Goal: Task Accomplishment & Management: Use online tool/utility

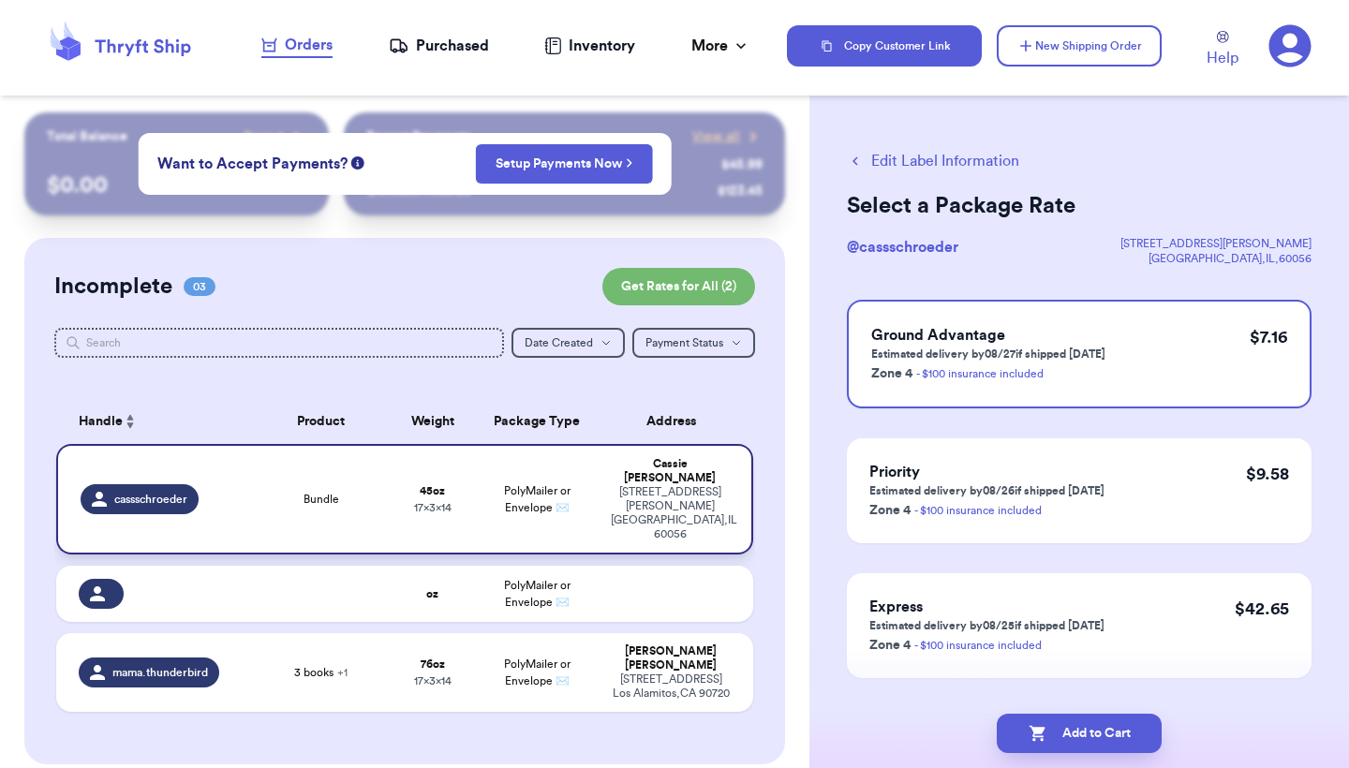
scroll to position [185, 0]
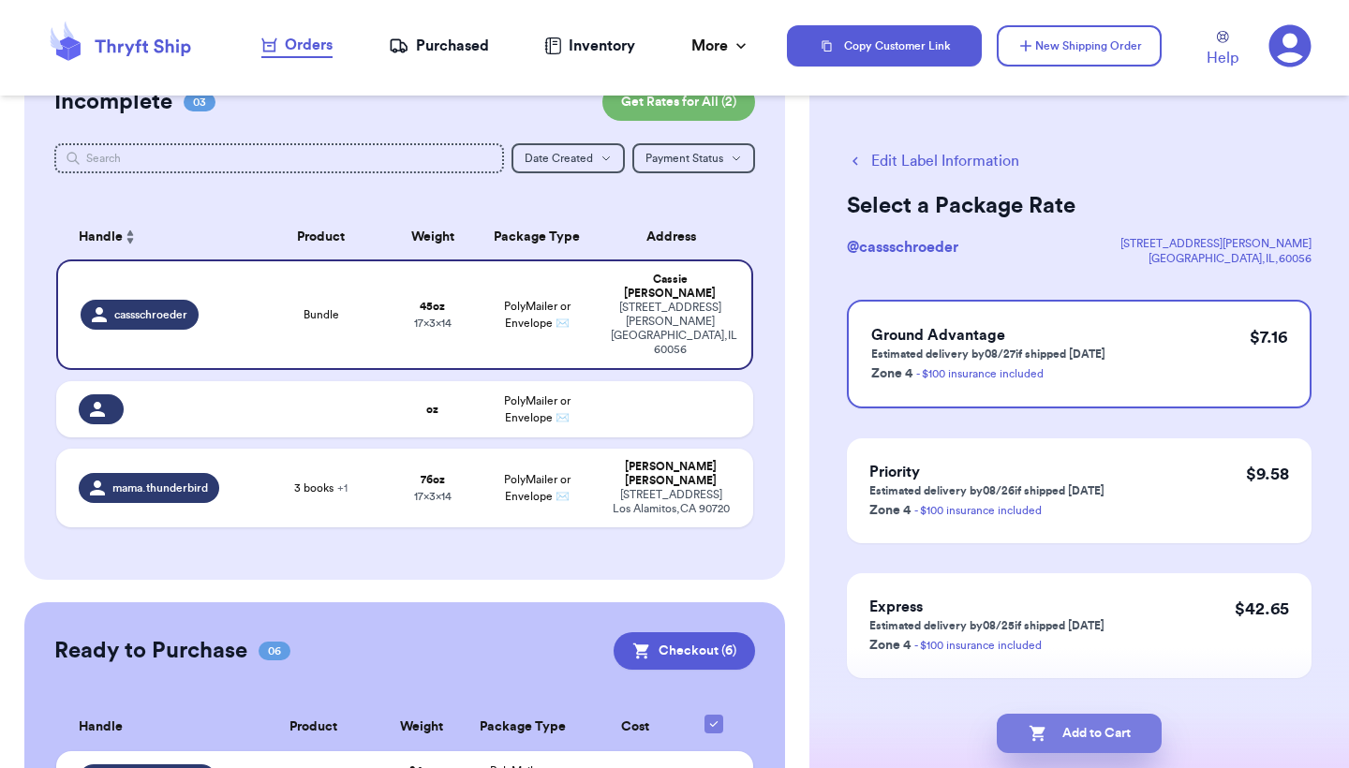
click at [1075, 733] on button "Add to Cart" at bounding box center [1079, 733] width 165 height 39
checkbox input "true"
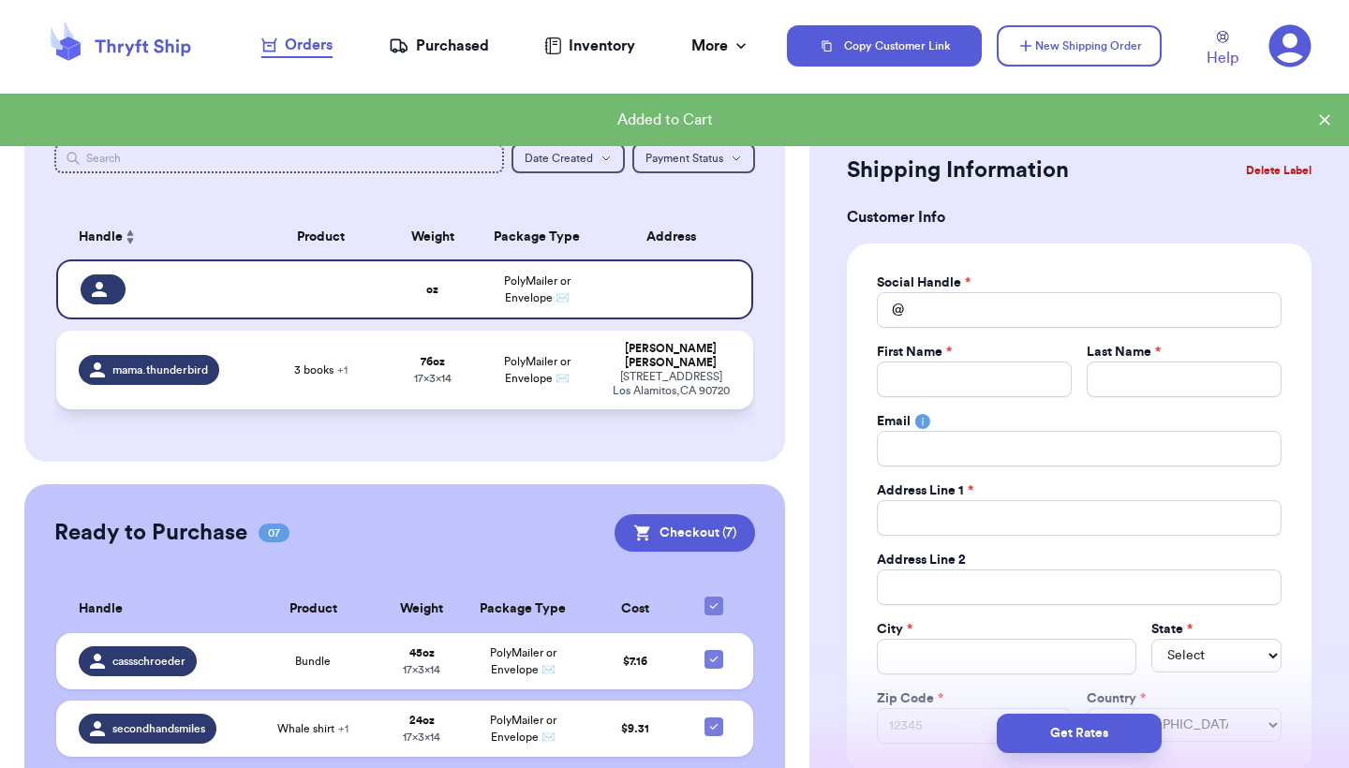
click at [627, 370] on div "[STREET_ADDRESS]" at bounding box center [671, 384] width 120 height 28
type input "3 books"
type input "4"
type input "12"
type input "14"
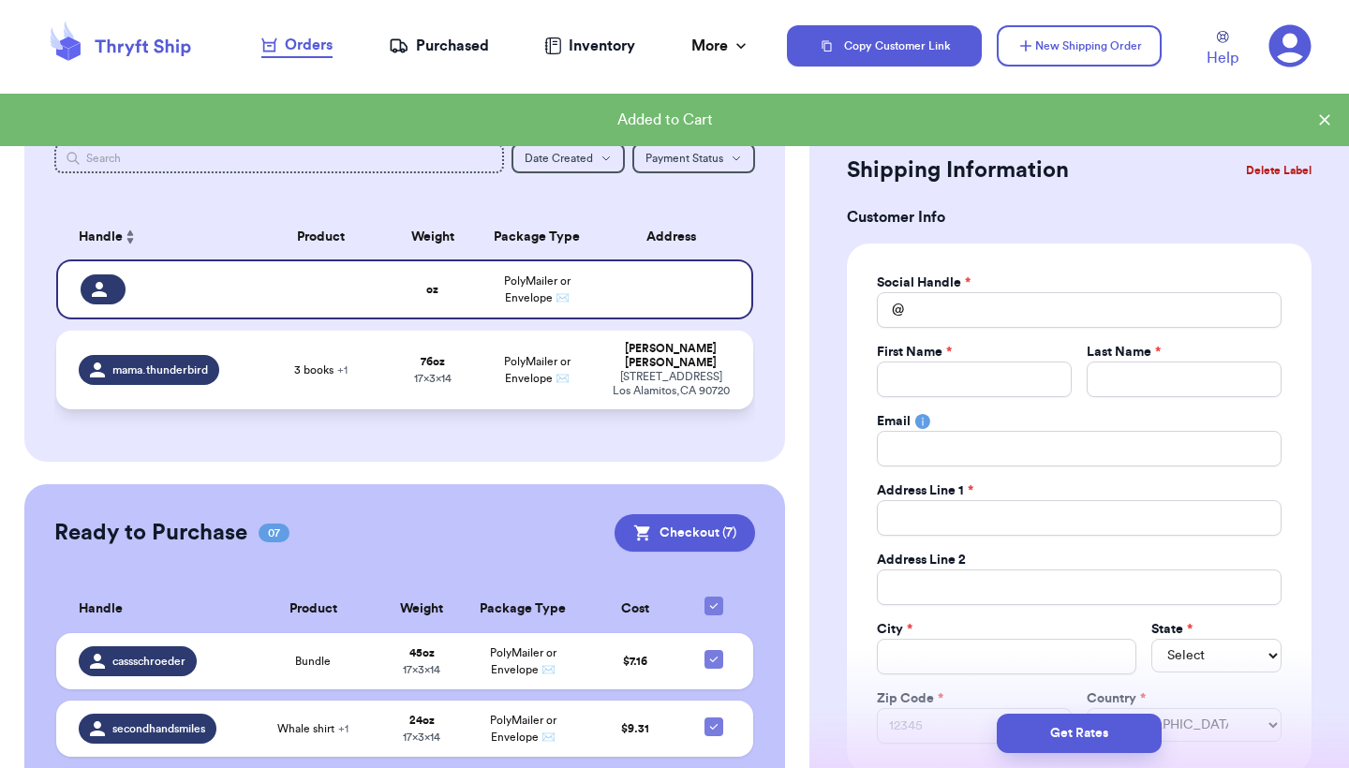
type input "17"
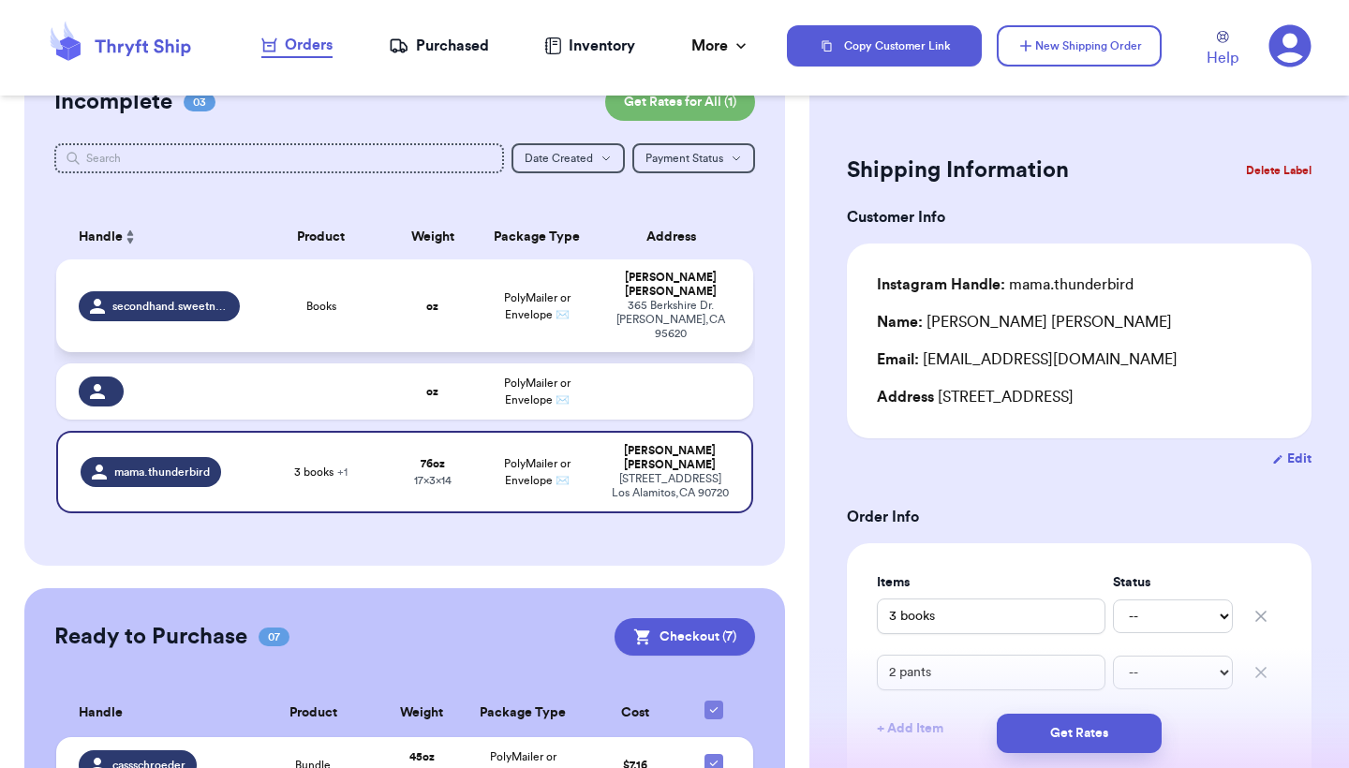
click at [629, 277] on td "[PERSON_NAME] [STREET_ADDRESS][PERSON_NAME]" at bounding box center [676, 305] width 154 height 93
type input "Books"
type input "0"
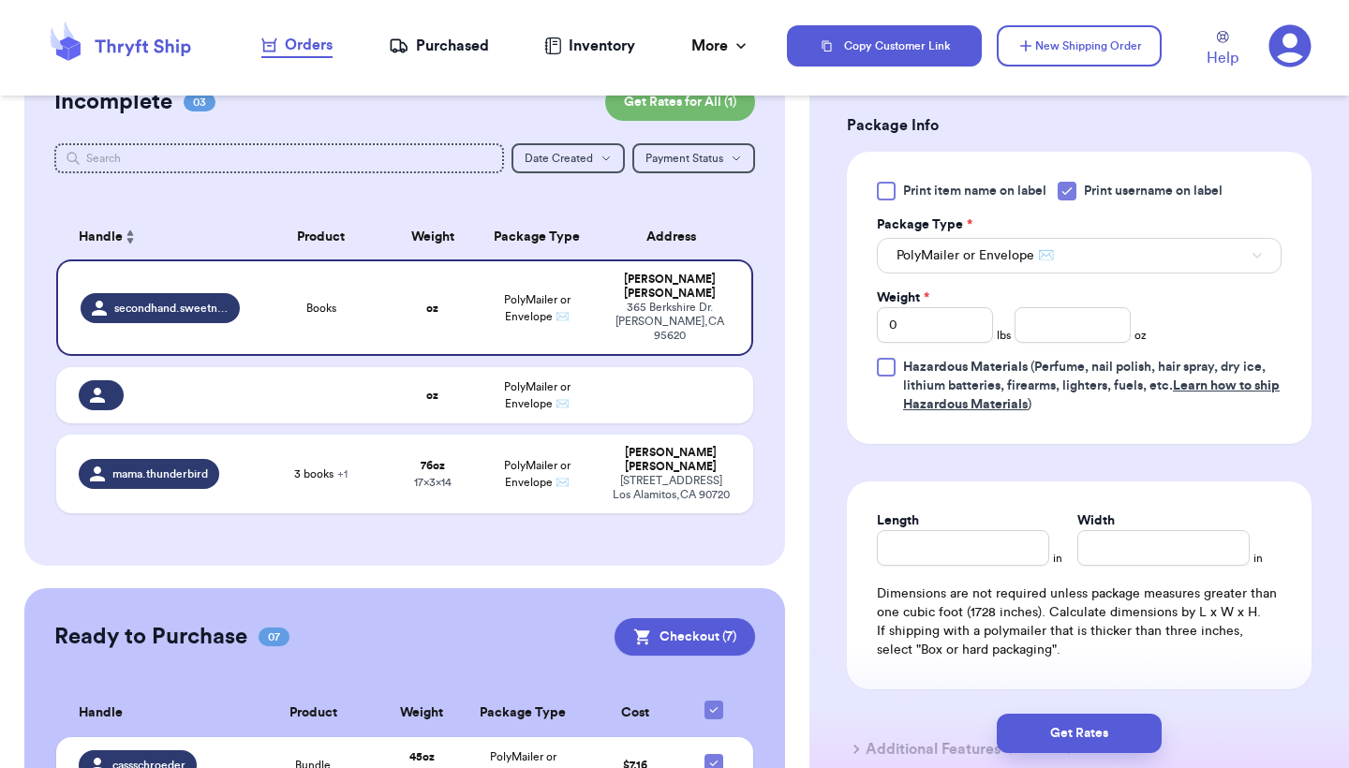
scroll to position [861, 0]
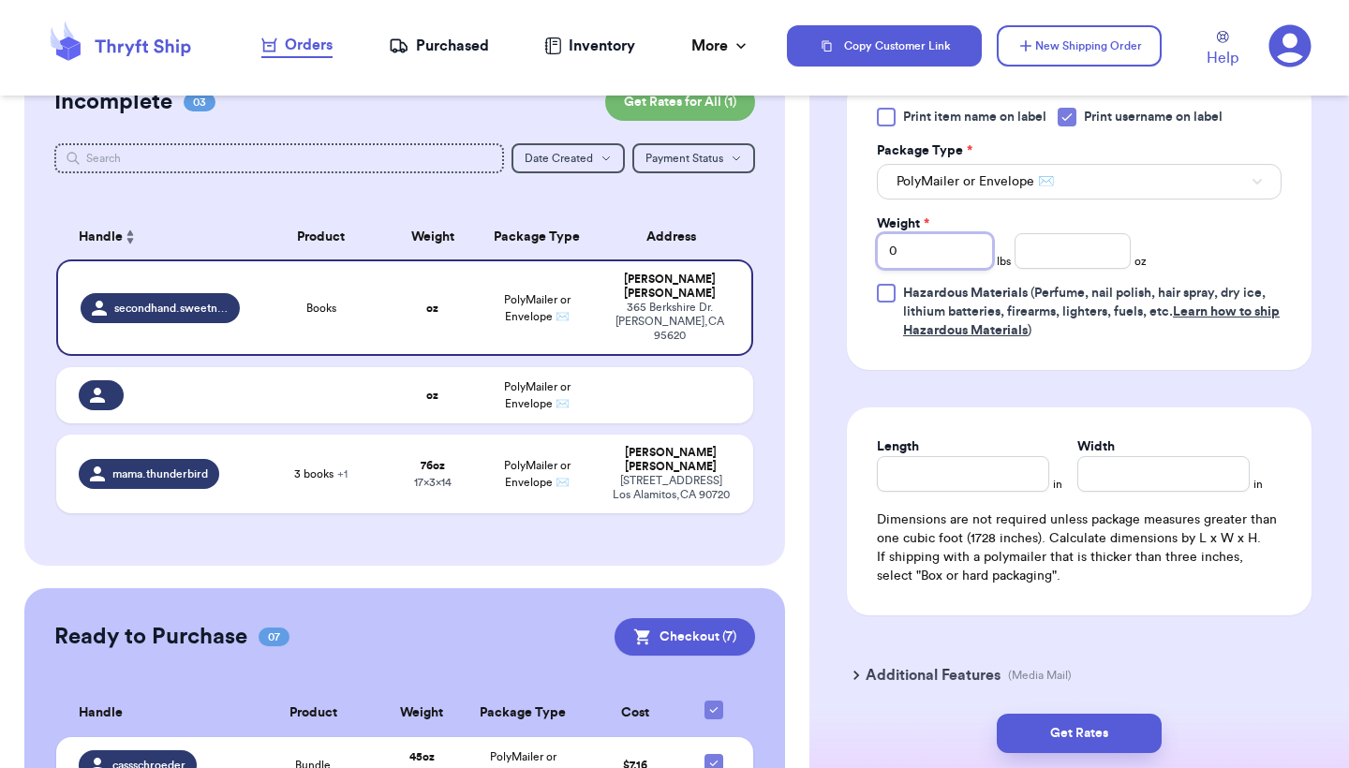
click at [969, 248] on input "0" at bounding box center [935, 251] width 116 height 36
type input "3"
click at [1116, 253] on input "number" at bounding box center [1072, 251] width 116 height 36
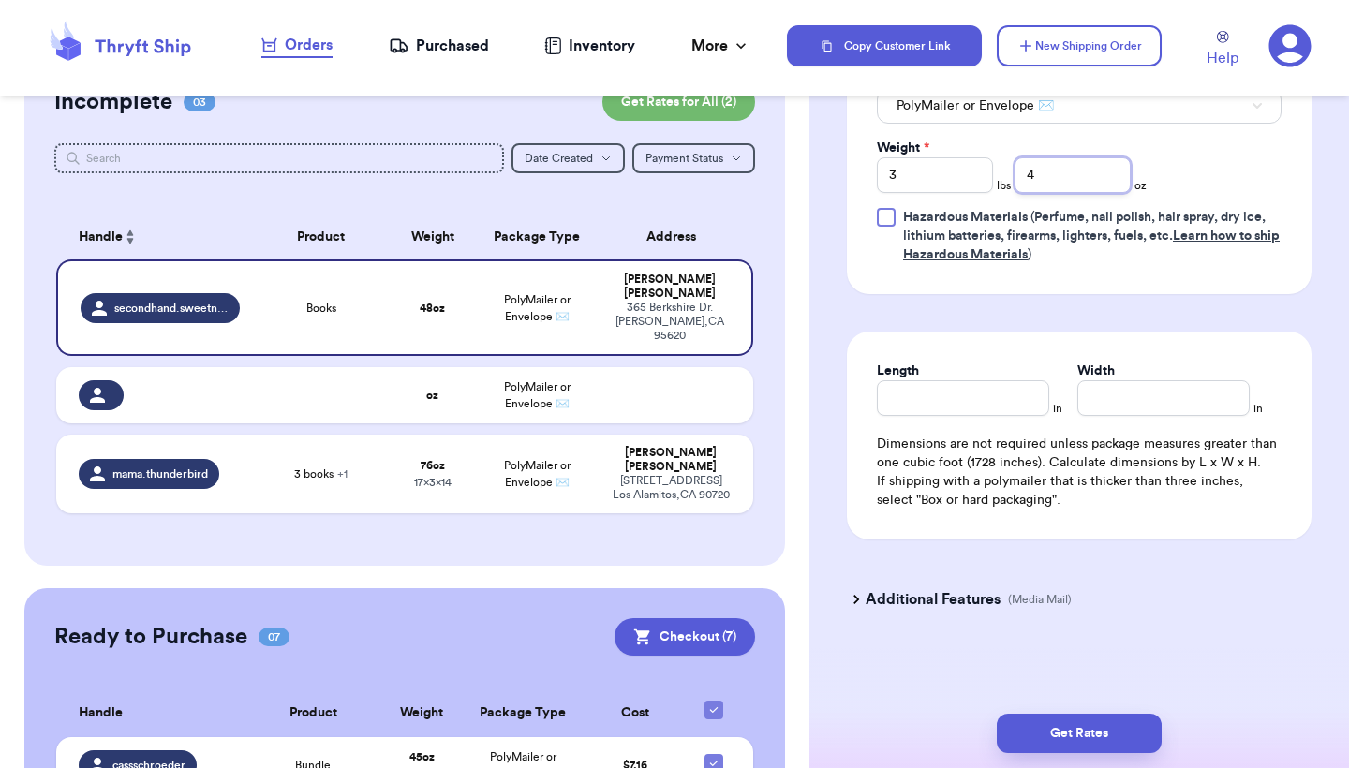
scroll to position [940, 0]
type input "4"
click at [946, 598] on h3 "Additional Features" at bounding box center [933, 599] width 135 height 22
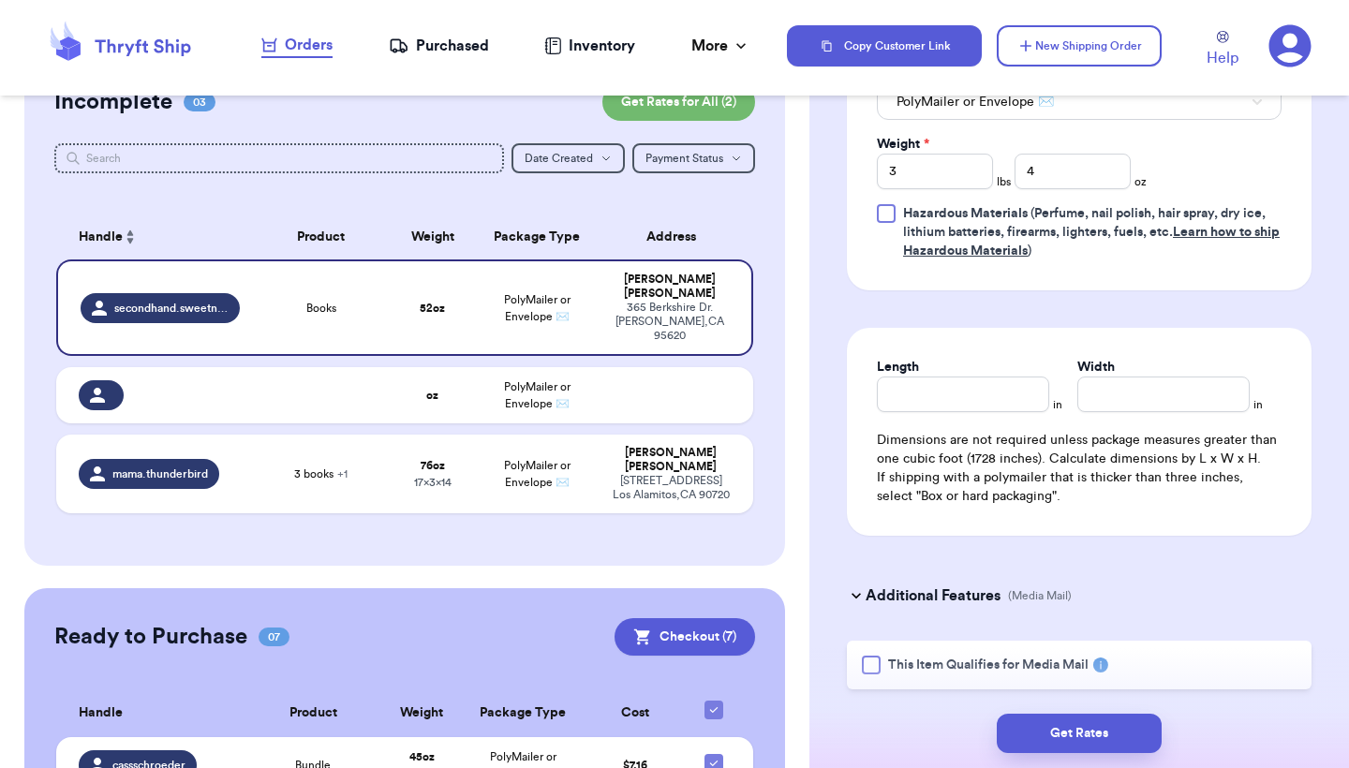
click at [866, 661] on div at bounding box center [871, 665] width 19 height 19
click at [0, 0] on input "This Item Qualifies for Media Mail" at bounding box center [0, 0] width 0 height 0
click at [956, 401] on input "Length" at bounding box center [963, 395] width 172 height 36
type input "14"
click at [1100, 416] on div "Length * 14 in Width * in Dimensions are not required unless package measures g…" at bounding box center [1079, 432] width 465 height 208
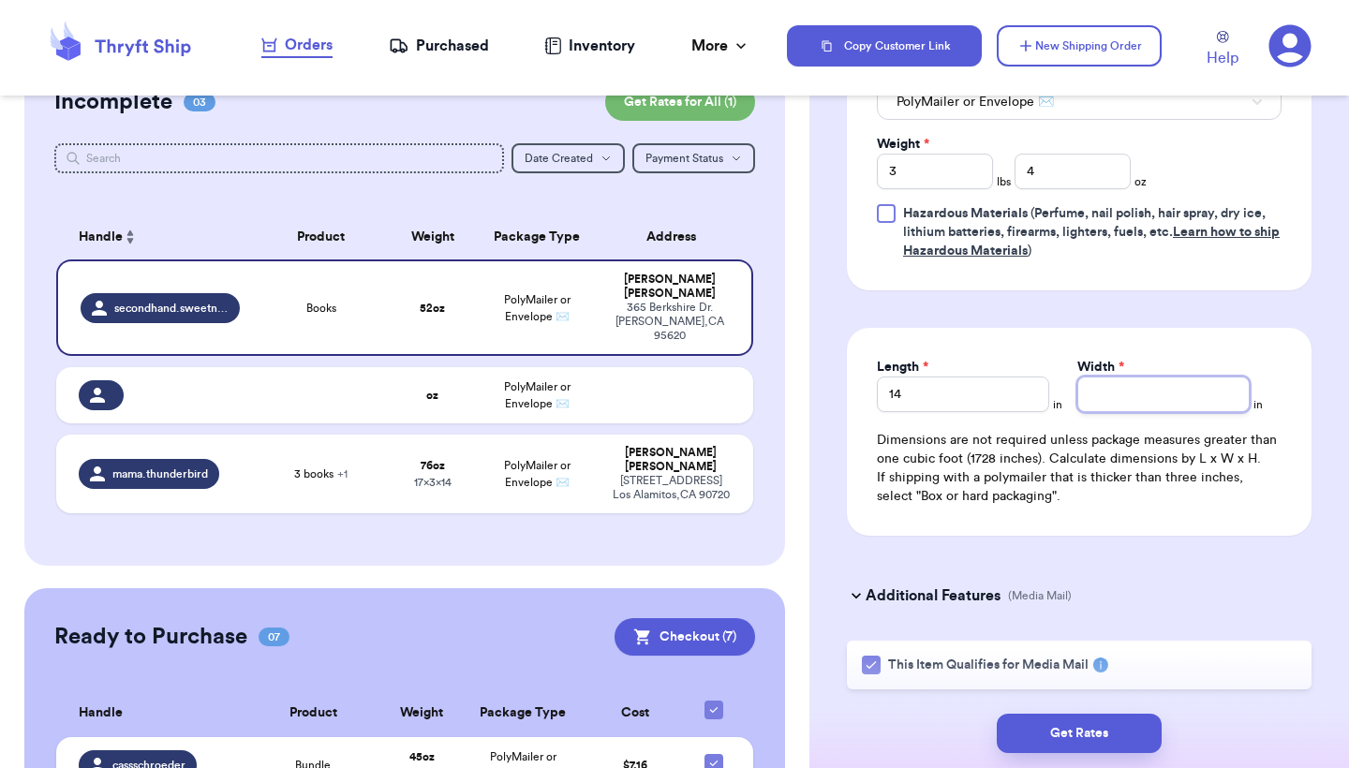
click at [1103, 400] on input "Width *" at bounding box center [1163, 395] width 172 height 36
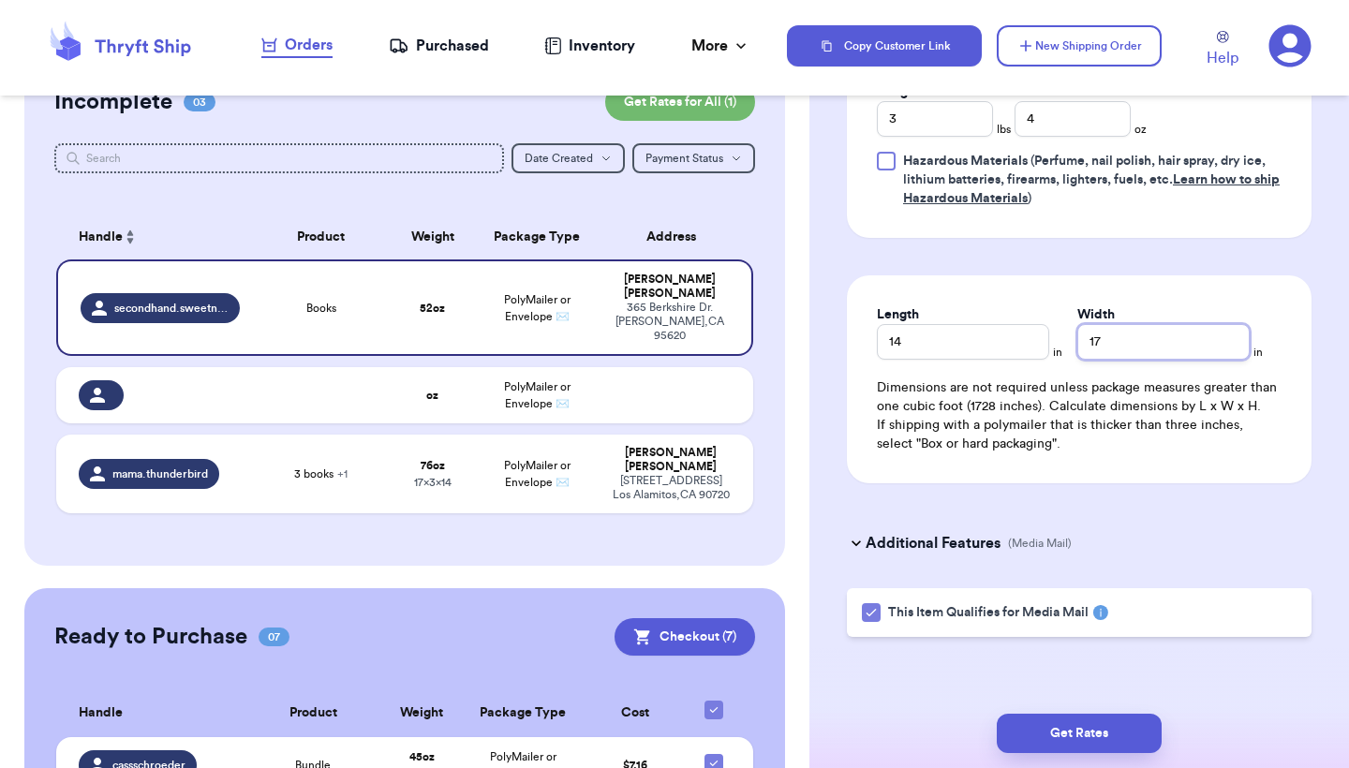
scroll to position [997, 0]
type input "17"
click at [1060, 733] on button "Get Rates" at bounding box center [1079, 733] width 165 height 39
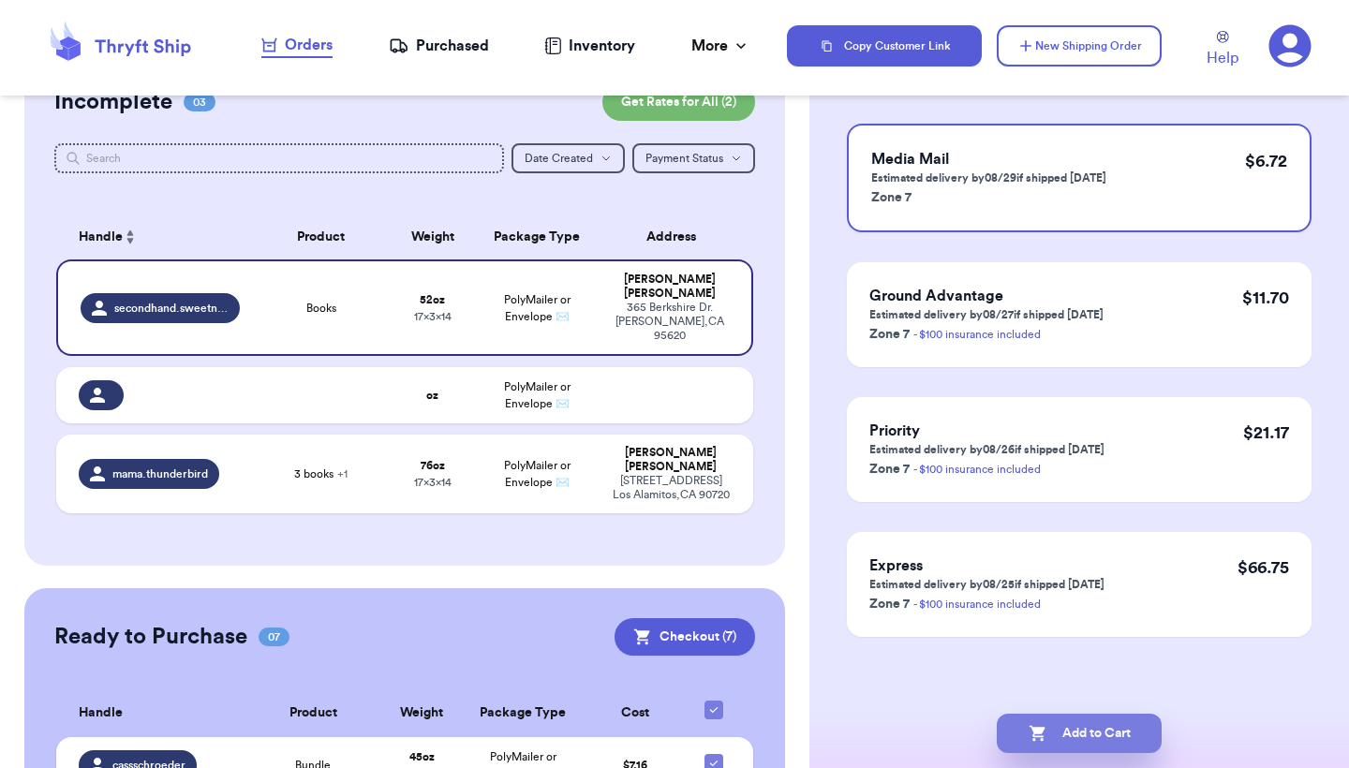
scroll to position [0, 0]
